Goal: Task Accomplishment & Management: Complete application form

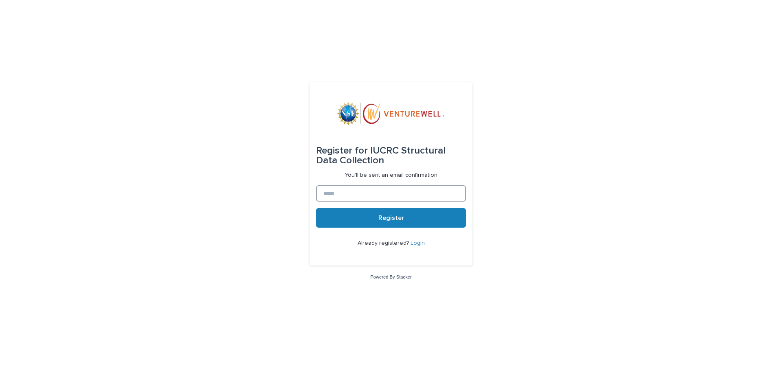
click at [363, 194] on input at bounding box center [391, 193] width 150 height 16
type input "**********"
click at [392, 221] on span "Register" at bounding box center [392, 218] width 26 height 7
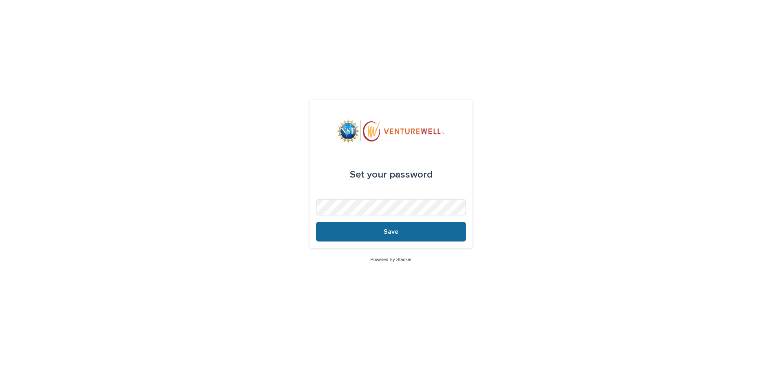
click at [396, 231] on span "Save" at bounding box center [391, 232] width 15 height 7
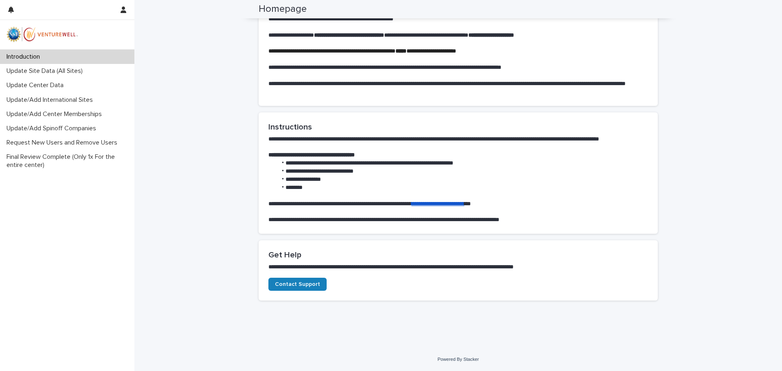
scroll to position [175, 0]
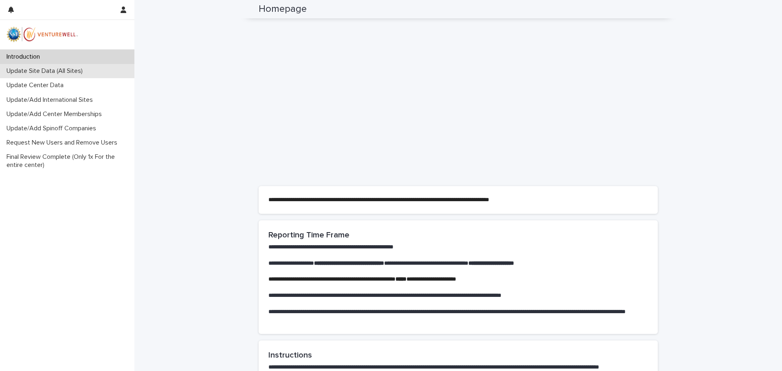
click at [40, 70] on p "Update Site Data (All Sites)" at bounding box center [46, 71] width 86 height 8
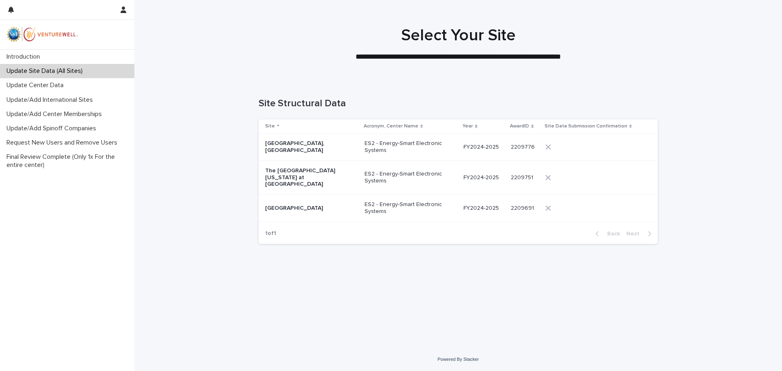
click at [306, 145] on p "Binghamton University, SUNY" at bounding box center [305, 147] width 81 height 14
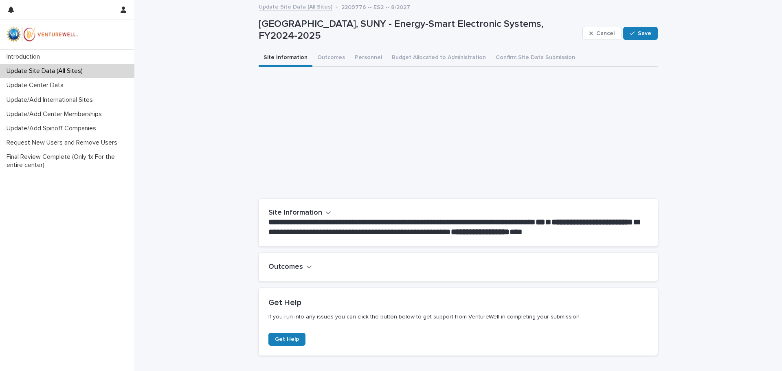
scroll to position [55, 0]
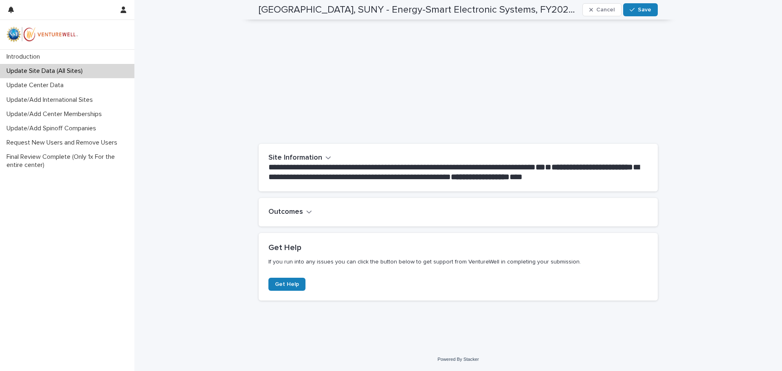
click at [306, 211] on icon "button" at bounding box center [309, 211] width 6 height 7
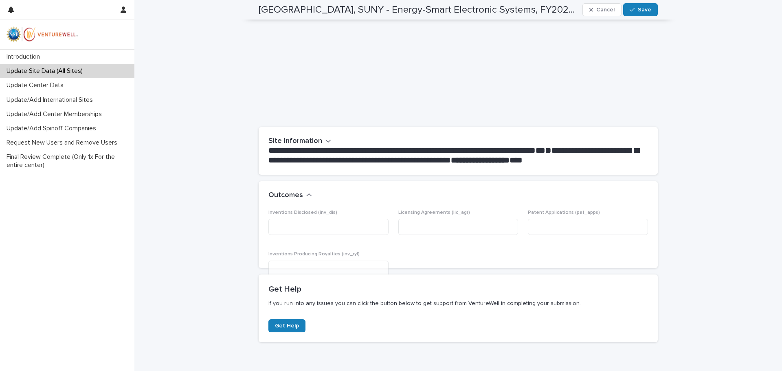
scroll to position [97, 0]
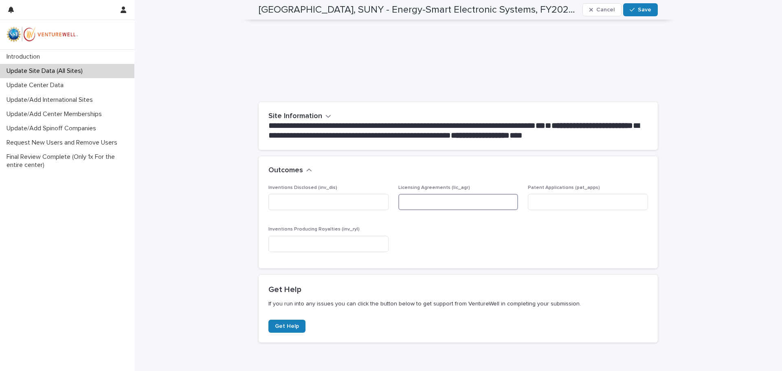
click at [454, 201] on input at bounding box center [459, 202] width 120 height 16
type input "*"
click at [458, 240] on div "Inventions Disclosed (inv_dis) Licensing Agreements (lic_agr) * Patent Applicat…" at bounding box center [459, 222] width 380 height 74
click at [634, 11] on div "button" at bounding box center [634, 10] width 8 height 6
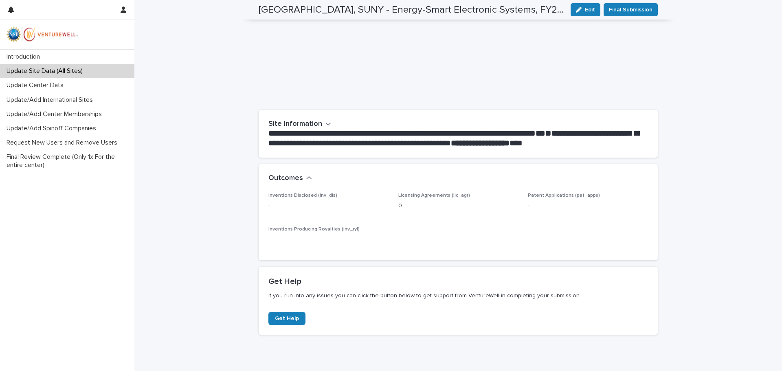
scroll to position [0, 0]
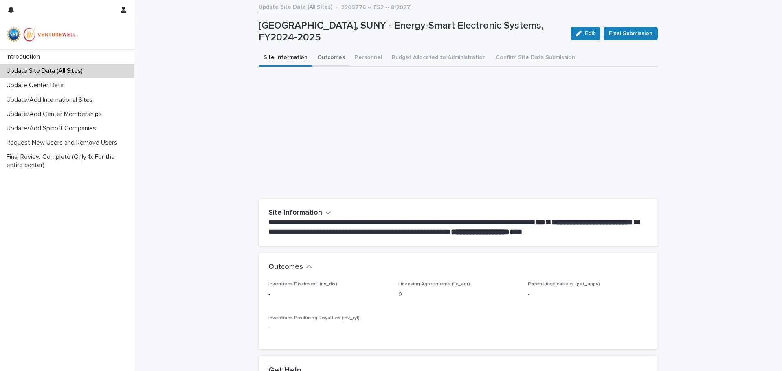
click at [321, 56] on button "Outcomes" at bounding box center [331, 58] width 37 height 17
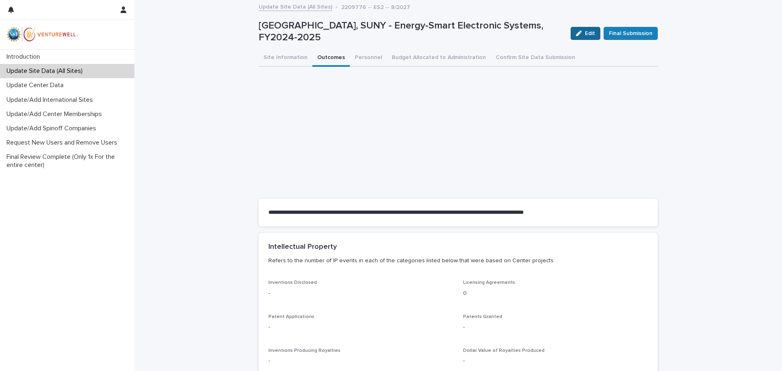
click at [586, 34] on span "Edit" at bounding box center [590, 34] width 10 height 6
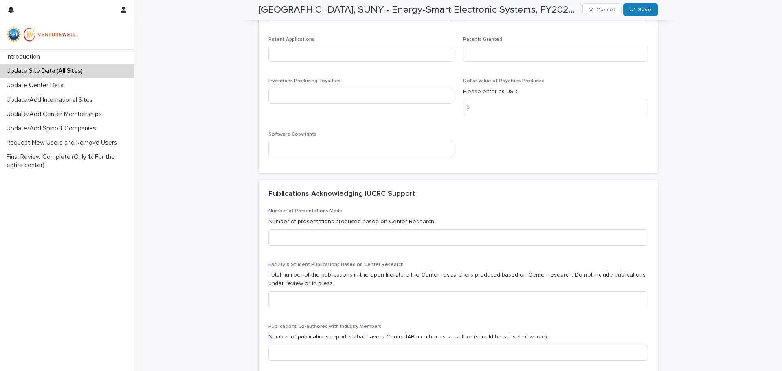
scroll to position [244, 0]
